Goal: Information Seeking & Learning: Learn about a topic

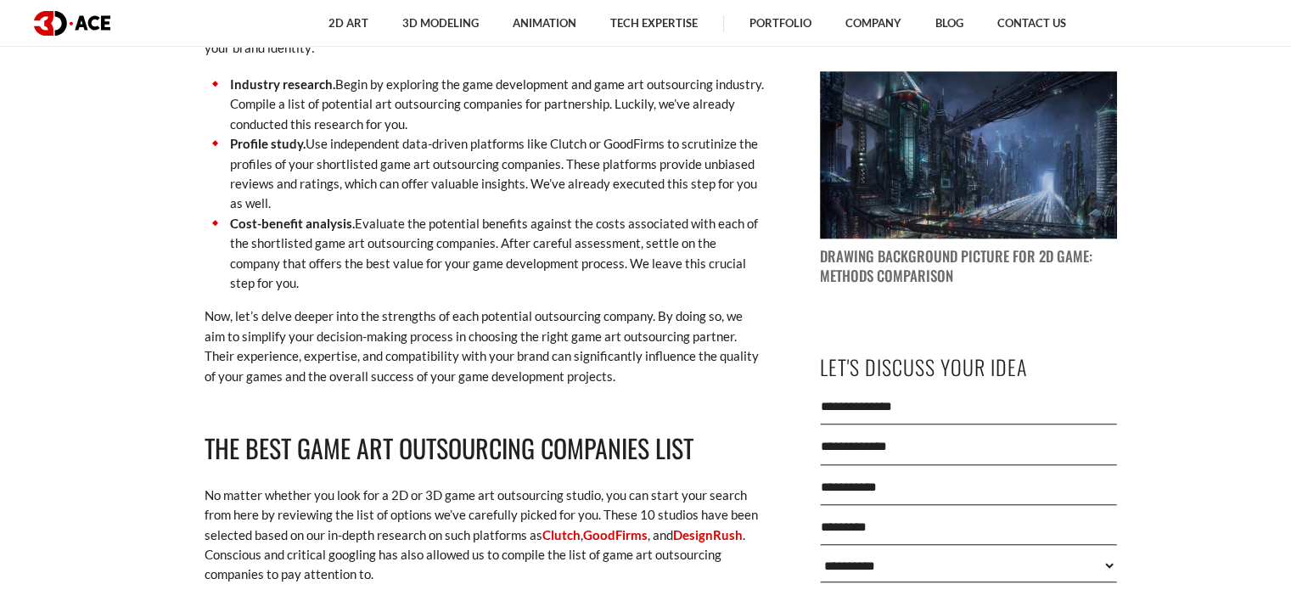
scroll to position [2038, 0]
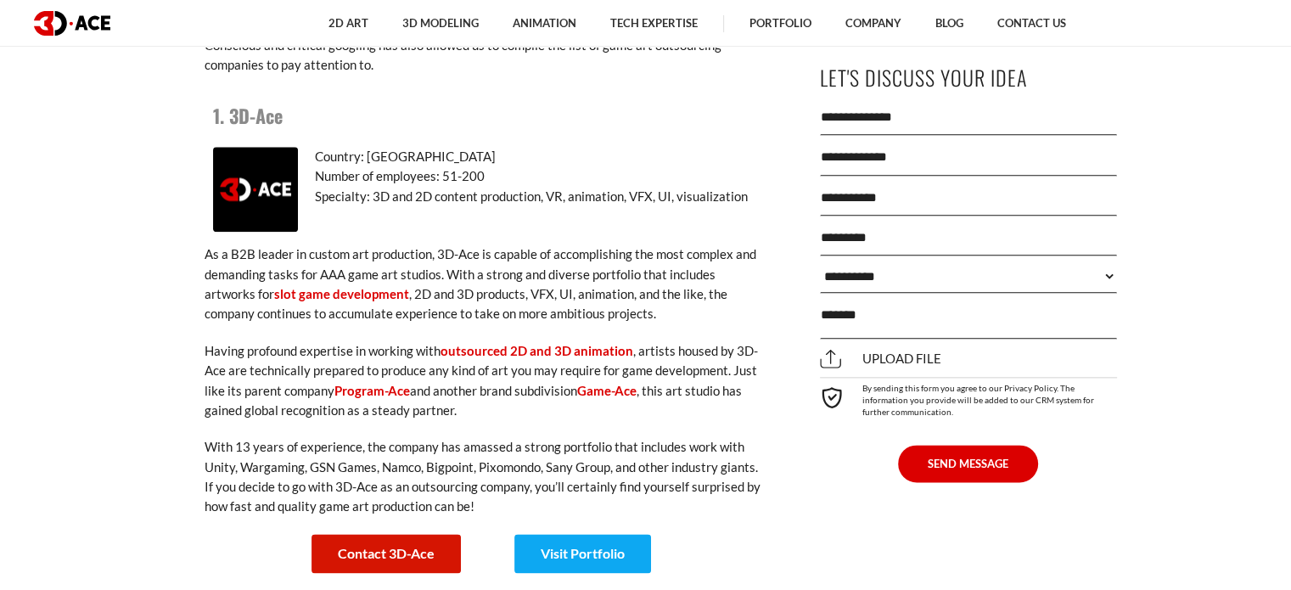
click at [264, 102] on link "1. 3D-Ace" at bounding box center [248, 115] width 70 height 27
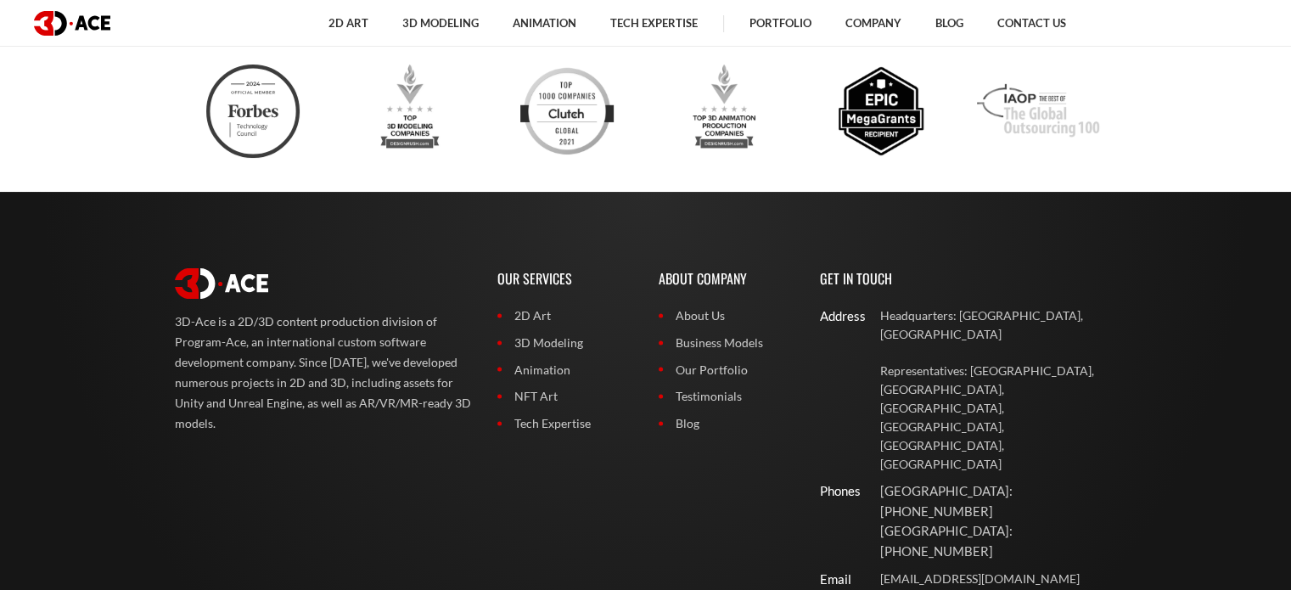
scroll to position [6833, 0]
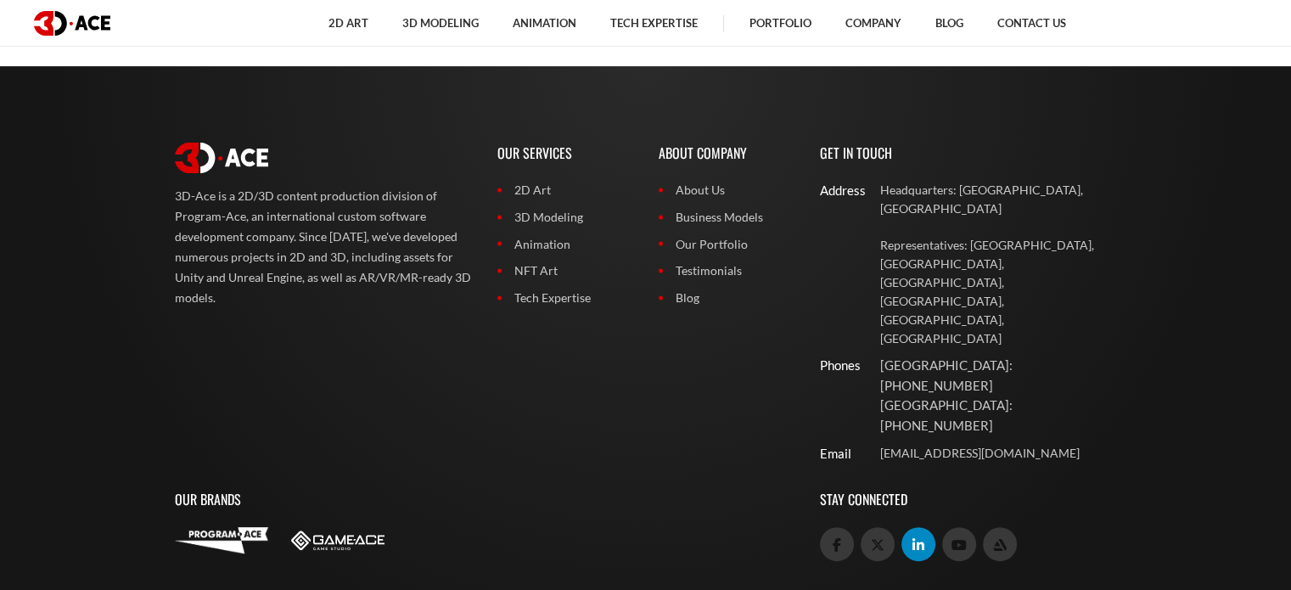
click at [920, 538] on icon at bounding box center [919, 545] width 12 height 14
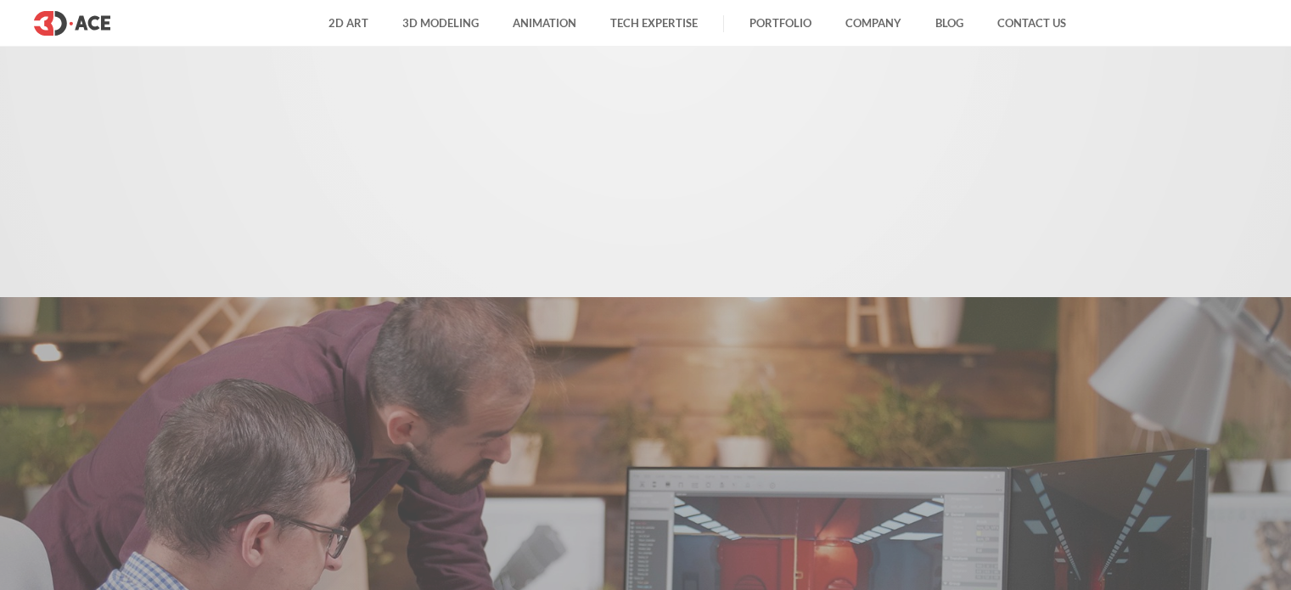
scroll to position [2038, 0]
